Goal: Information Seeking & Learning: Learn about a topic

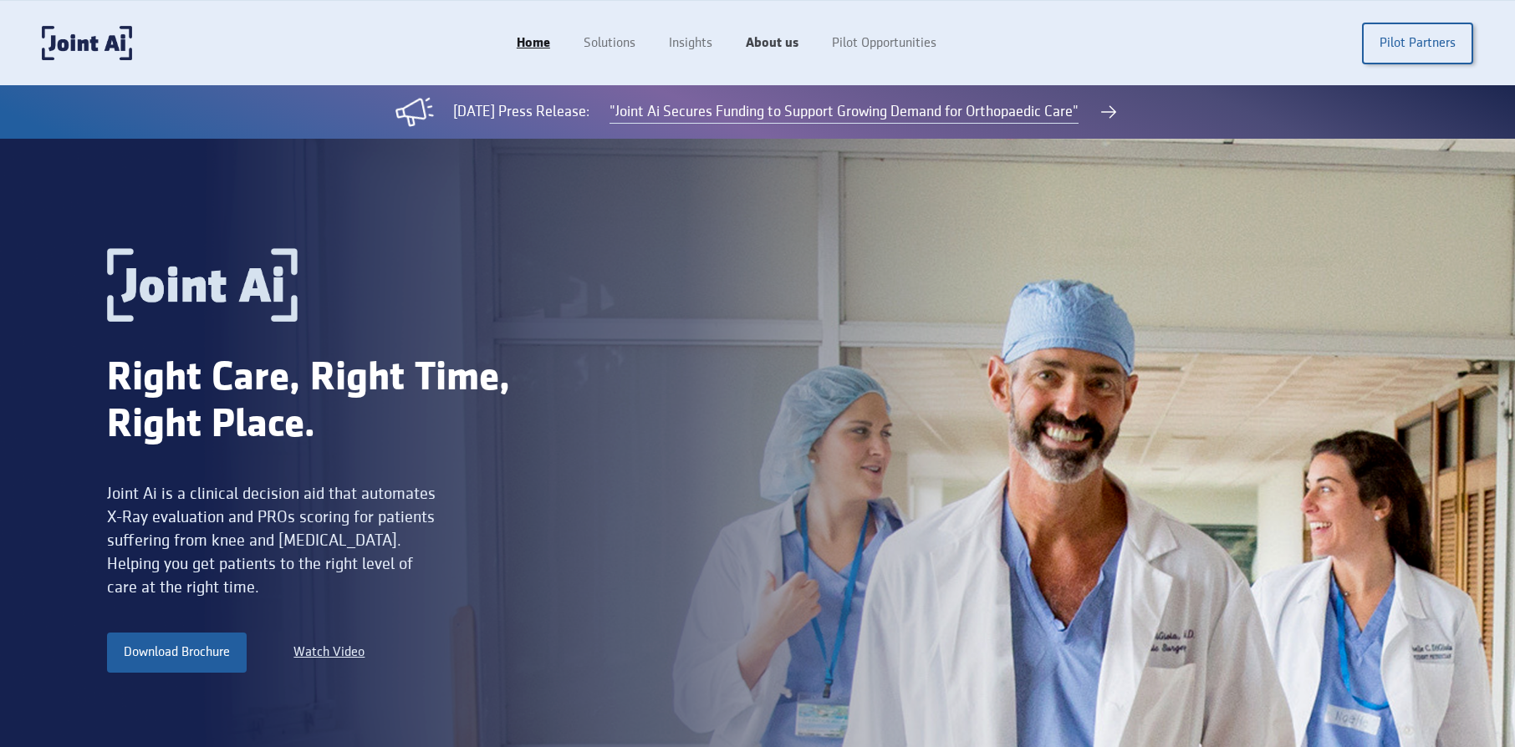
click at [770, 44] on link "About us" at bounding box center [772, 44] width 86 height 32
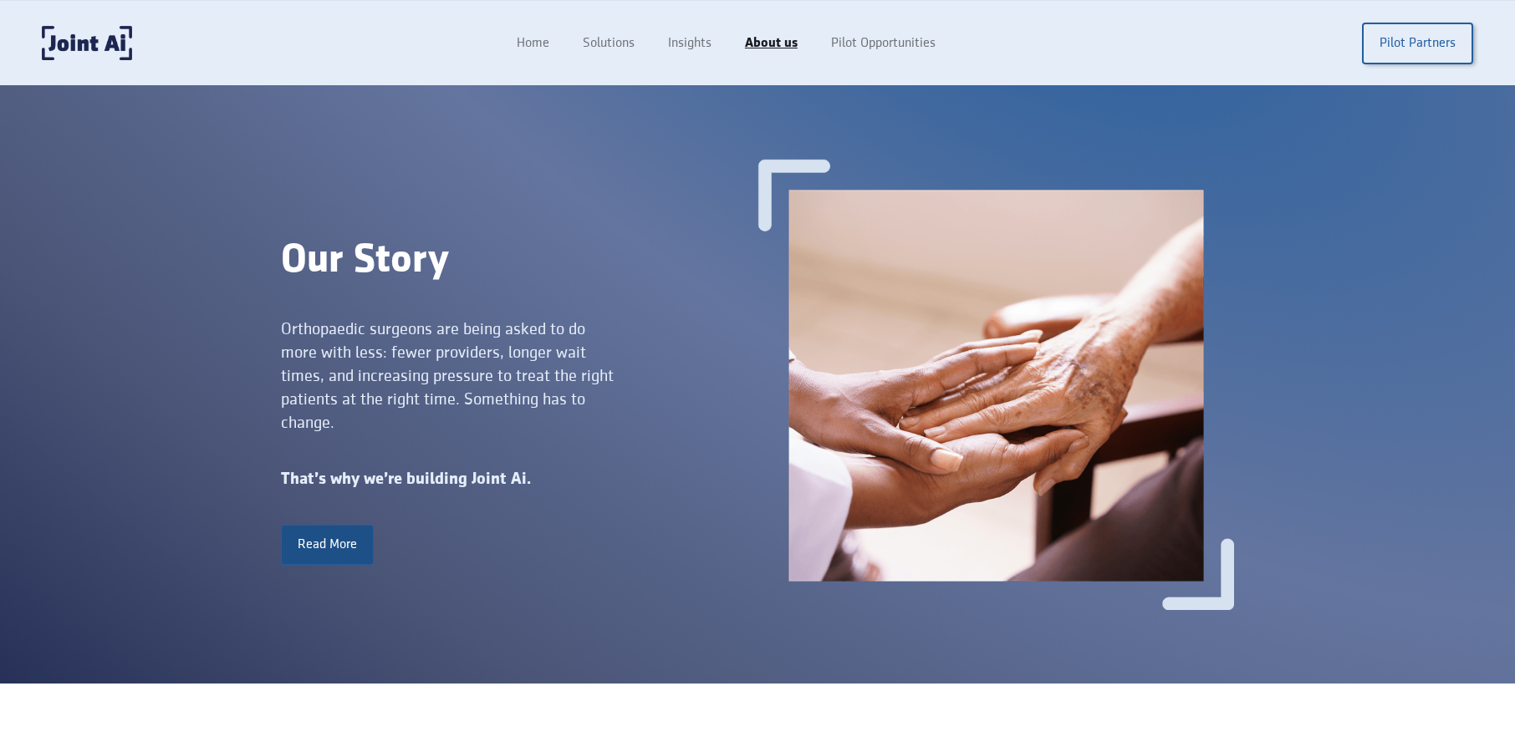
click at [359, 550] on link "Read More" at bounding box center [327, 545] width 93 height 40
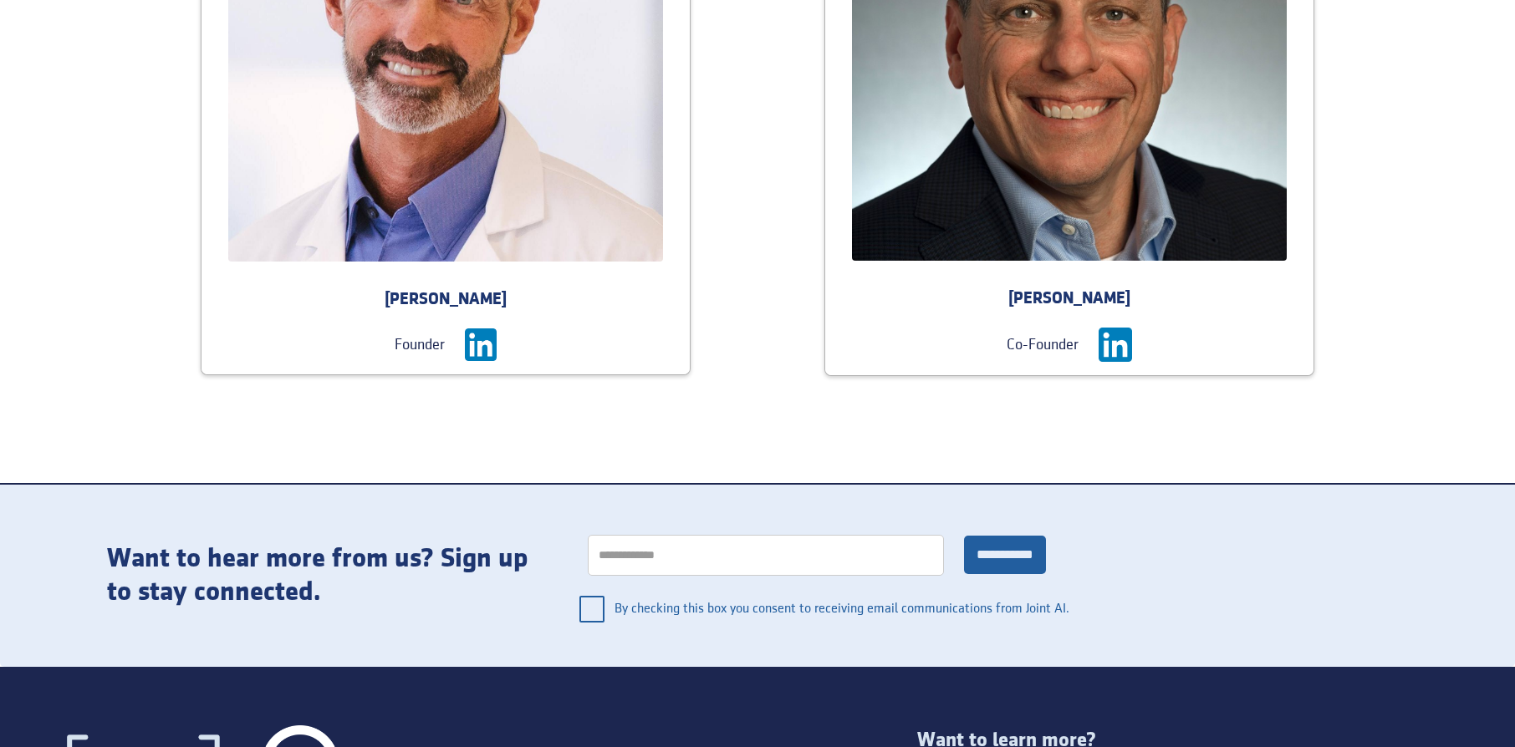
scroll to position [2214, 0]
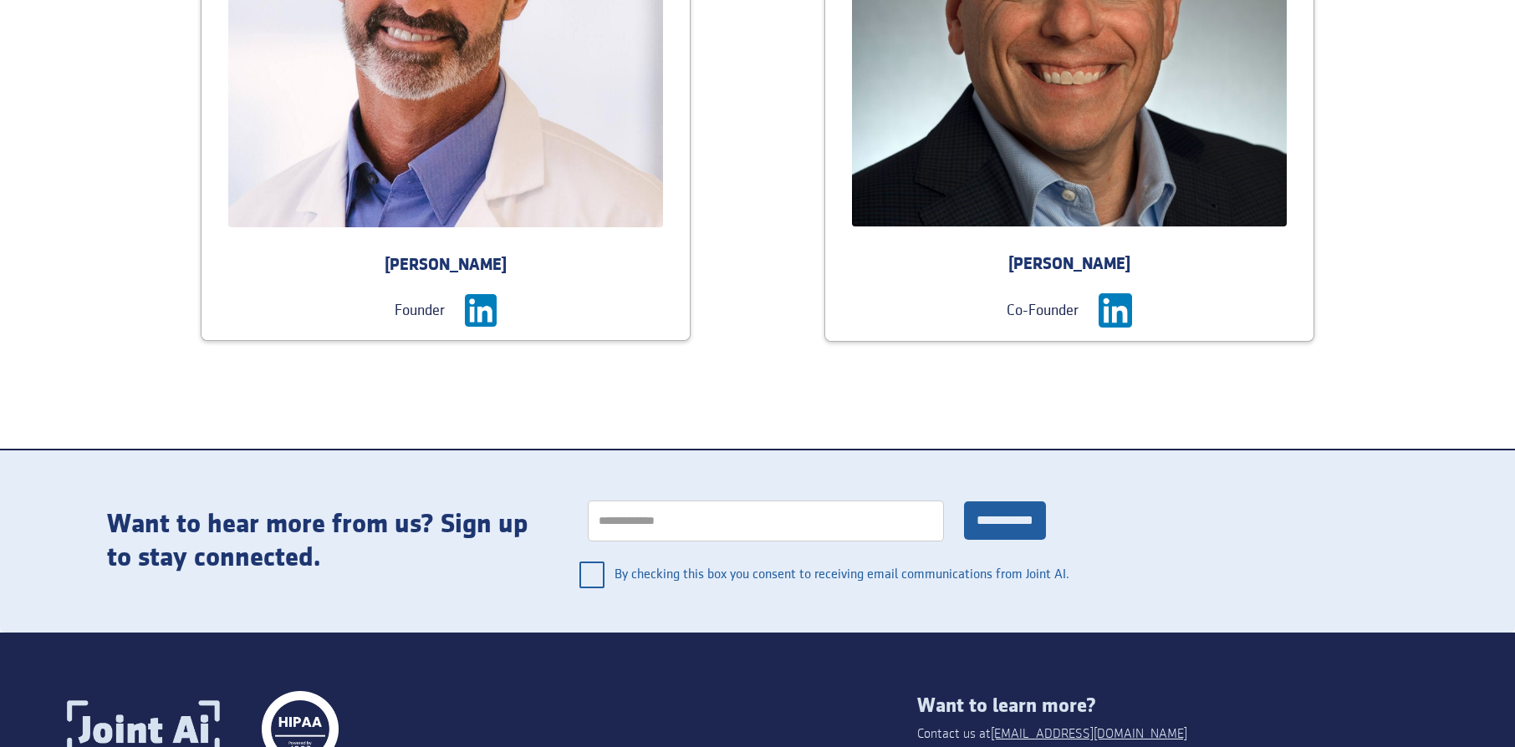
drag, startPoint x: 378, startPoint y: 257, endPoint x: 561, endPoint y: 262, distance: 183.1
click at [561, 262] on div "[PERSON_NAME]" at bounding box center [445, 265] width 488 height 23
copy div "[PERSON_NAME]"
